Goal: Find specific page/section: Find specific page/section

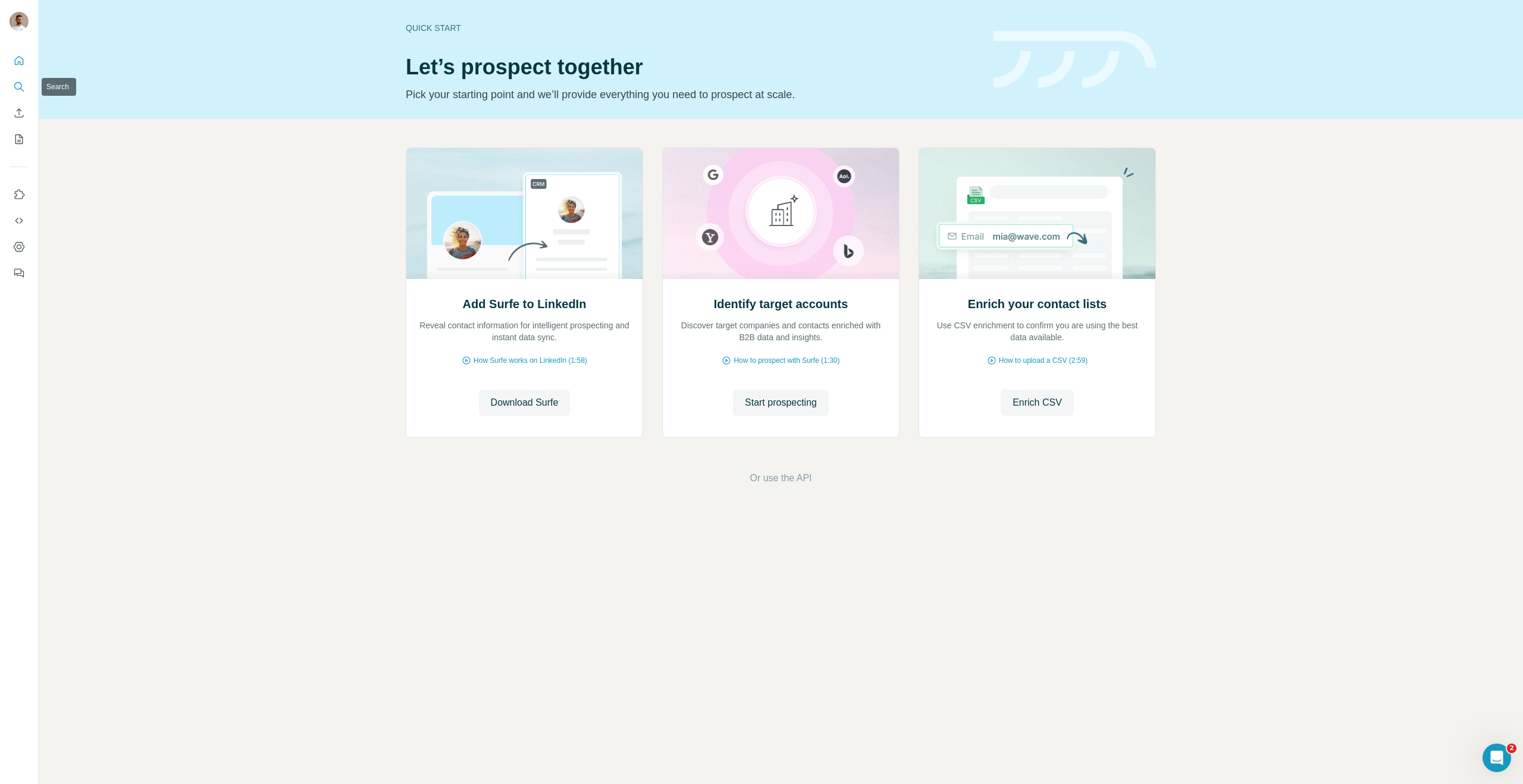
click at [19, 88] on icon "Search" at bounding box center [19, 87] width 12 height 12
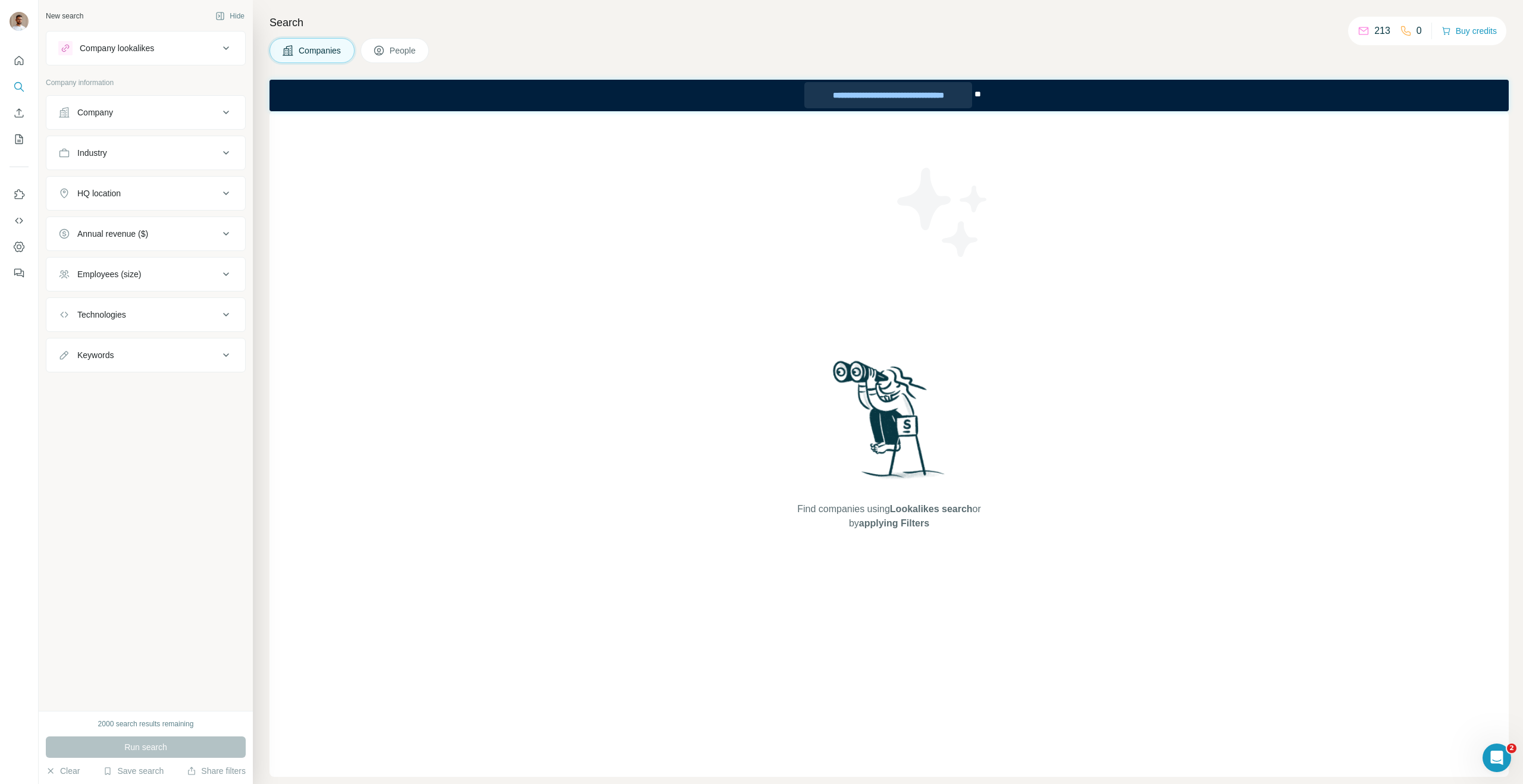
click at [909, 93] on div "**********" at bounding box center [888, 95] width 168 height 26
click at [1375, 30] on p "213" at bounding box center [1383, 30] width 16 height 14
click at [1358, 32] on icon at bounding box center [1364, 31] width 12 height 12
click at [115, 116] on div "Company" at bounding box center [138, 113] width 161 height 12
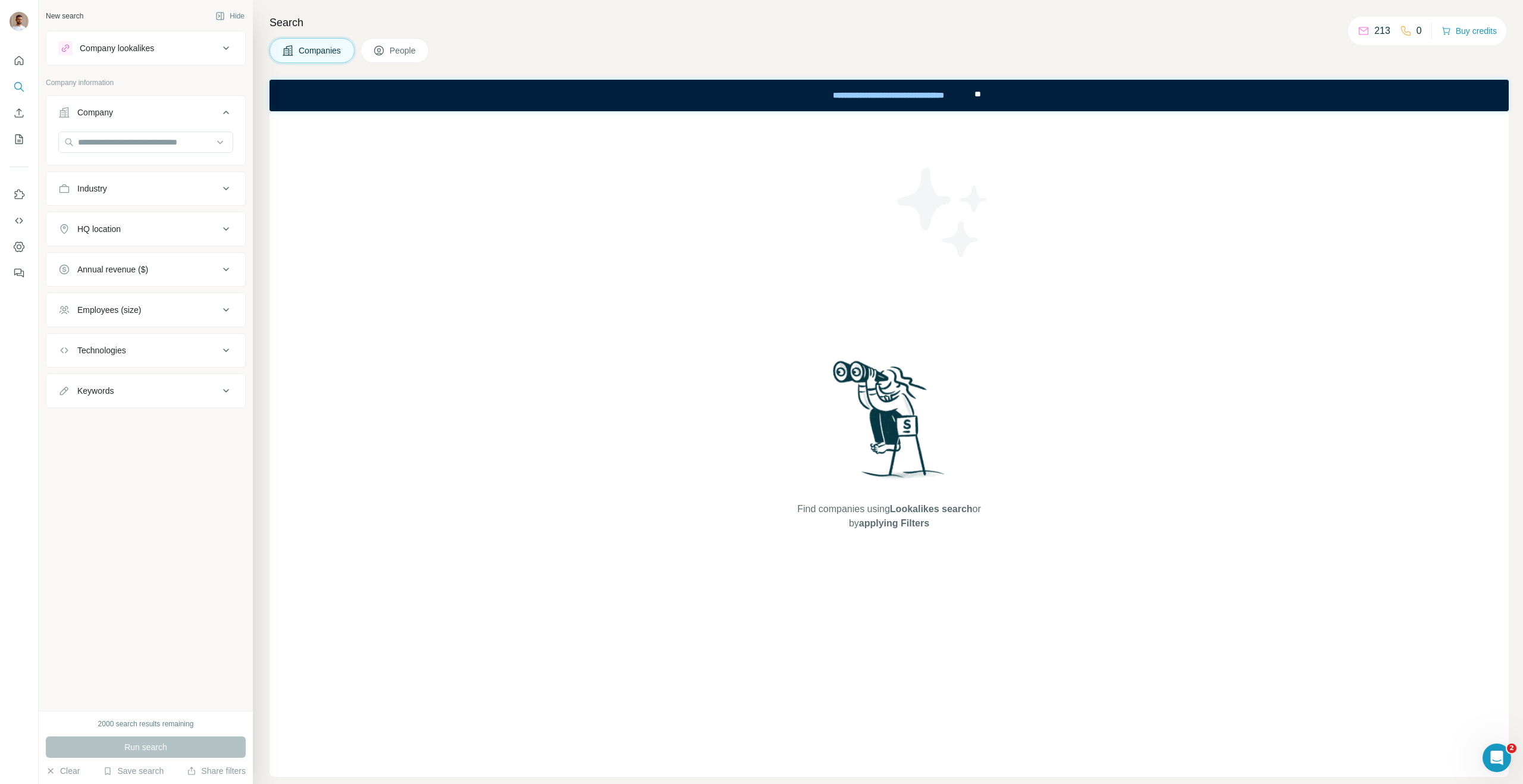
click at [148, 171] on ul "Company Industry HQ location Annual revenue ($) Employees (size) Technologies K…" at bounding box center [146, 252] width 200 height 313
click at [426, 64] on div "Search Companies People Find companies using Lookalikes search or by applying F…" at bounding box center [887, 392] width 1270 height 784
click at [394, 56] on span "People" at bounding box center [403, 50] width 28 height 12
